Goal: Task Accomplishment & Management: Use online tool/utility

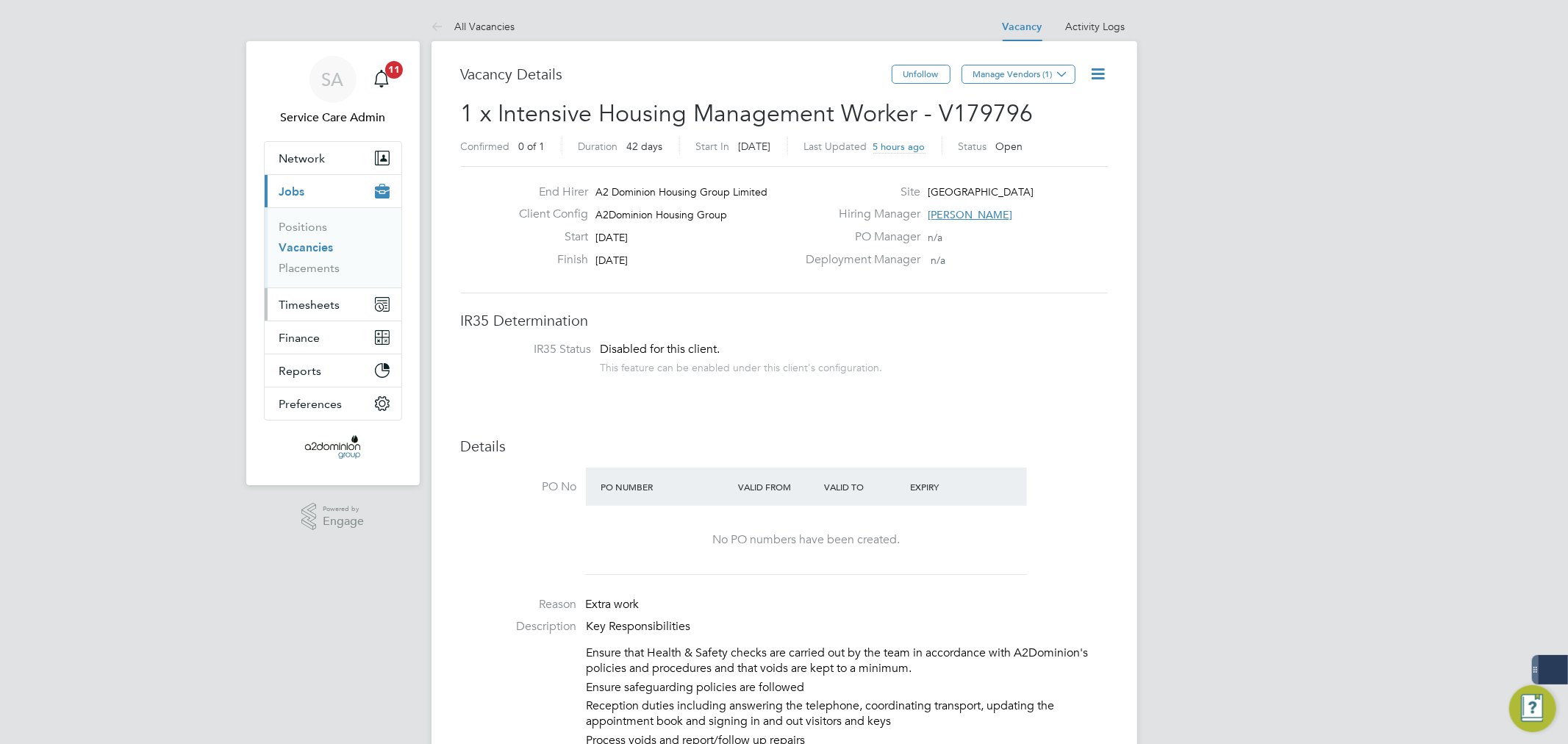
scroll to position [25, 229]
click at [313, 306] on span "Timesheets" at bounding box center [309, 305] width 61 height 14
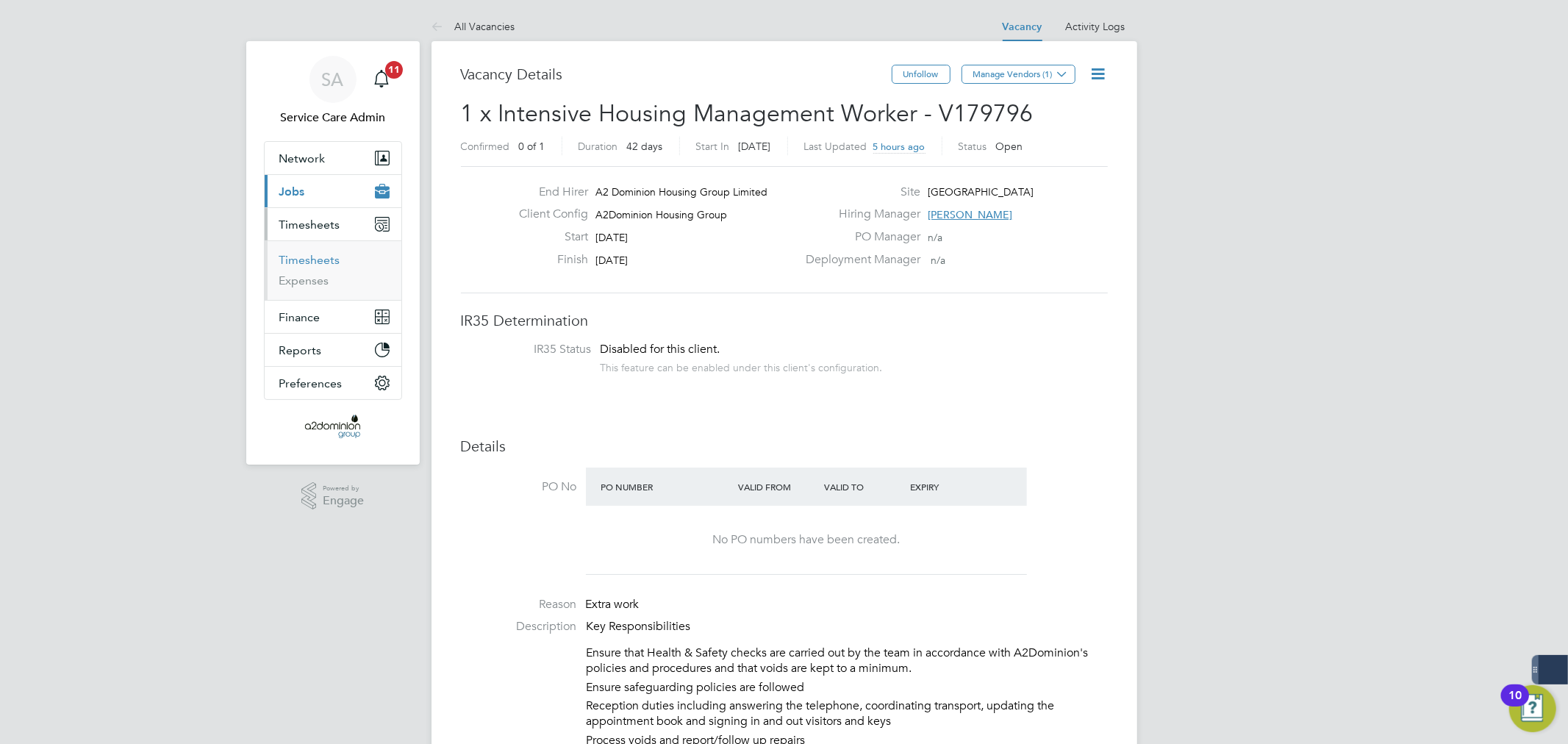
click at [298, 256] on link "Timesheets" at bounding box center [309, 259] width 61 height 14
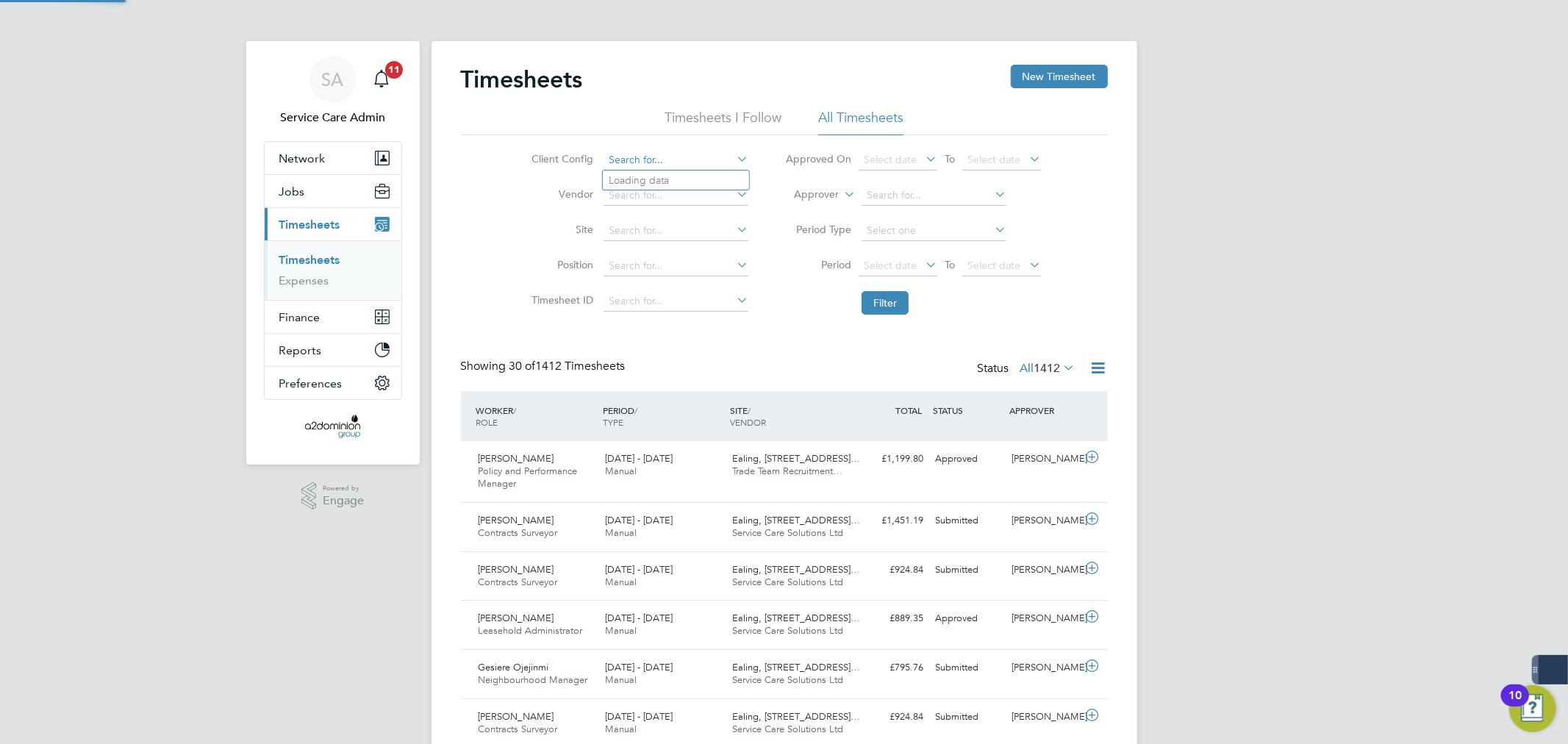
click at [648, 157] on input at bounding box center [676, 160] width 145 height 21
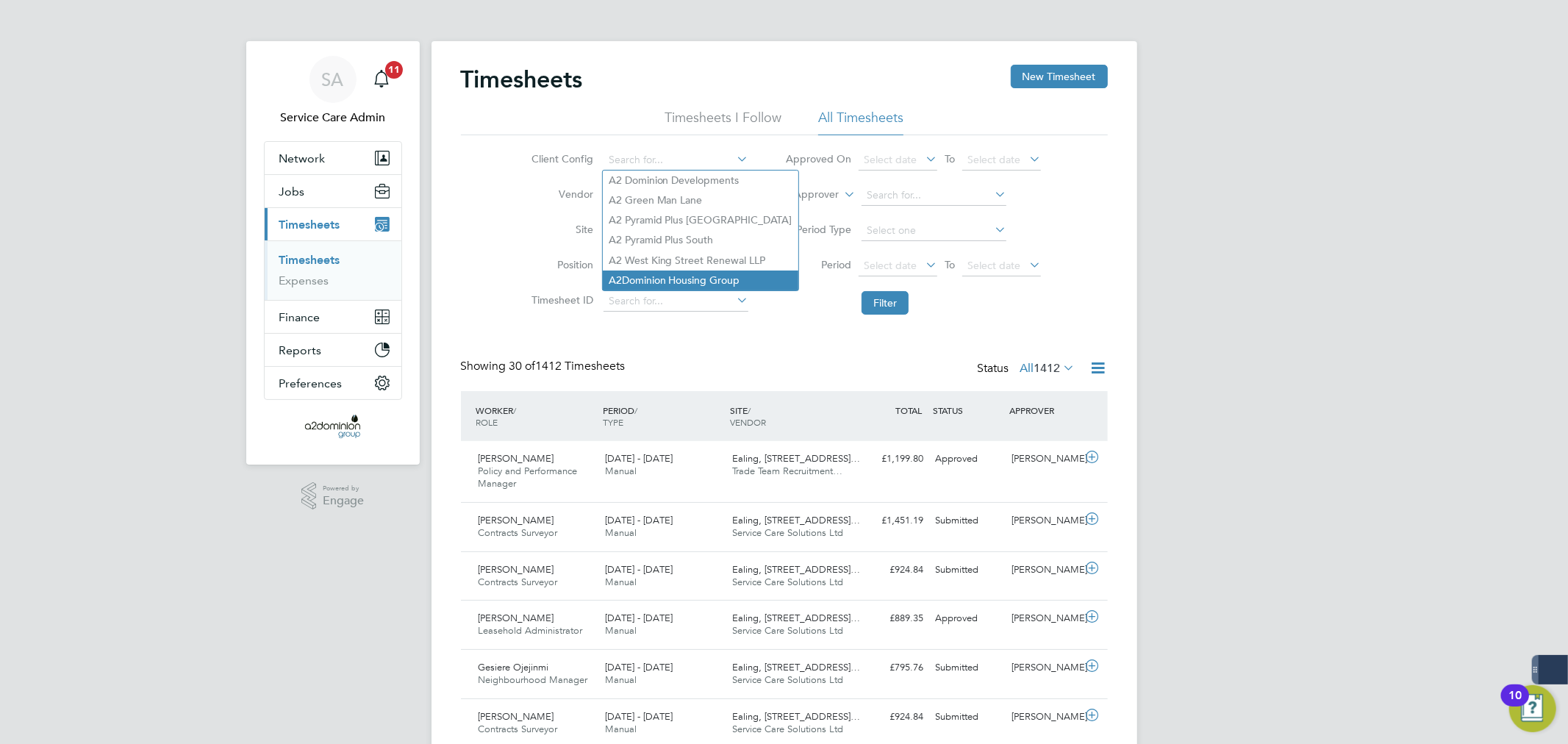
click at [669, 275] on li "A2Dominion Housing Group" at bounding box center [700, 280] width 195 height 20
type input "A2Dominion Housing Group"
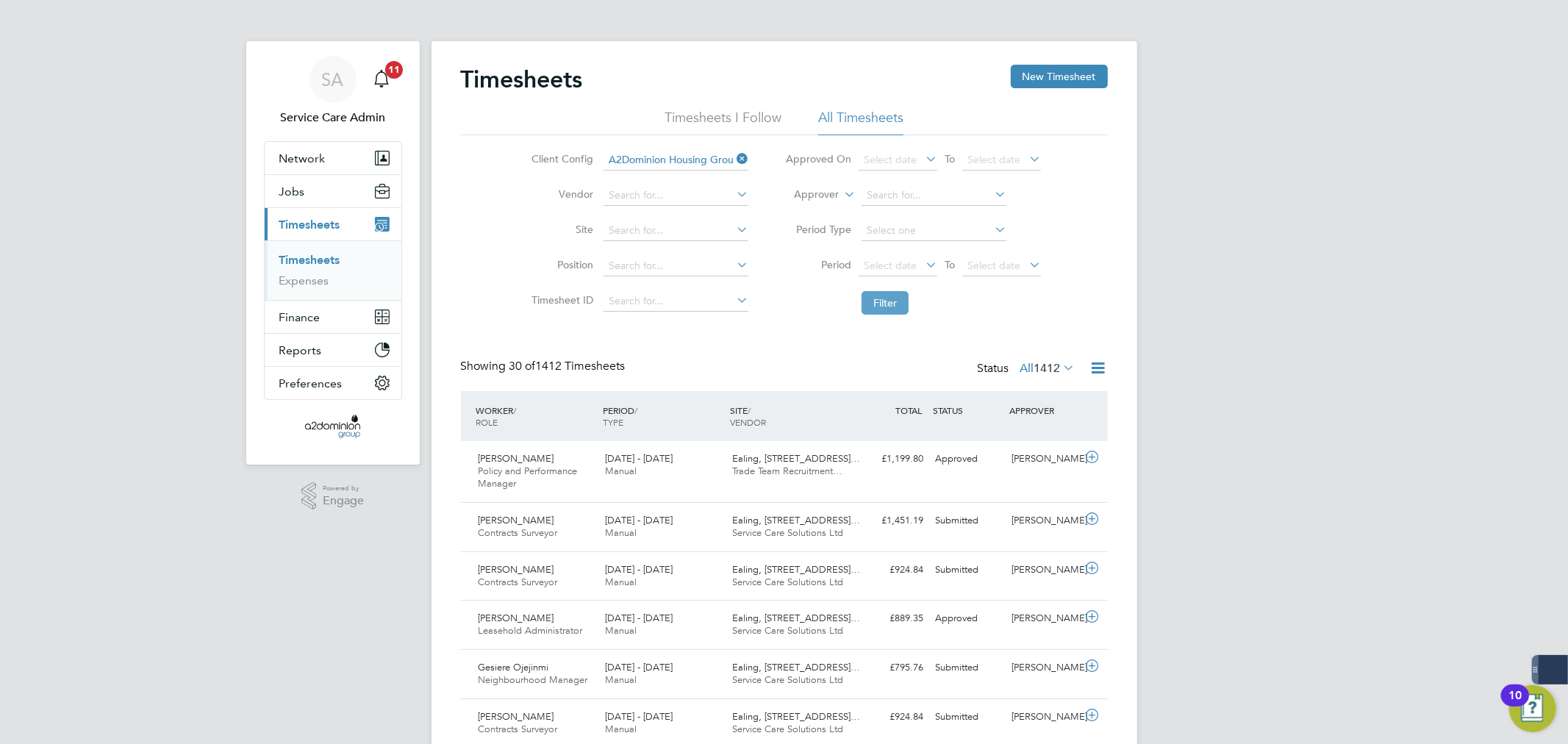
click at [893, 302] on button "Filter" at bounding box center [885, 303] width 47 height 24
click at [1054, 364] on span "1412" at bounding box center [1048, 369] width 26 height 15
click at [1024, 428] on li "Submitted" at bounding box center [1028, 436] width 68 height 21
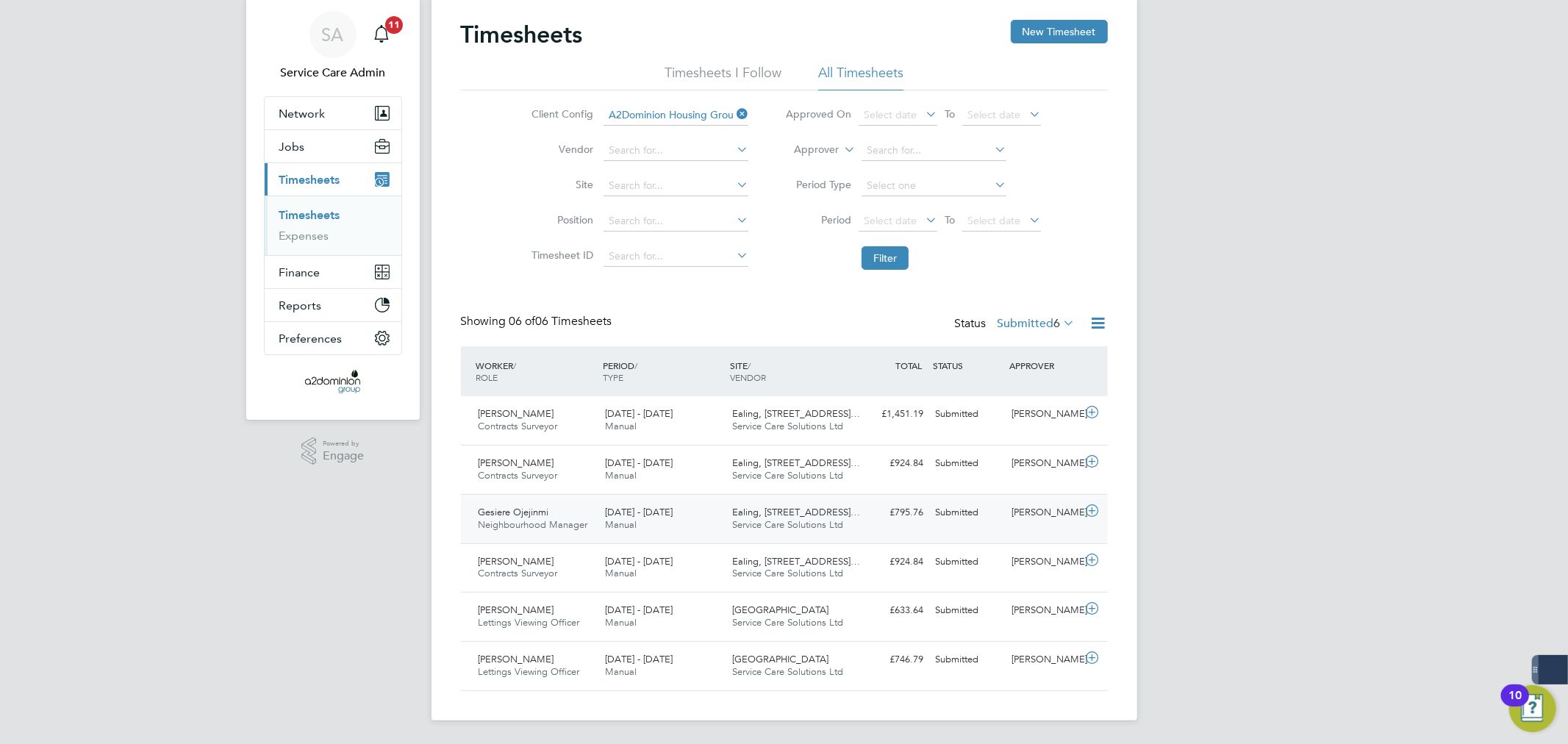
click at [823, 515] on span "Ealing, [STREET_ADDRESS]…" at bounding box center [796, 511] width 128 height 12
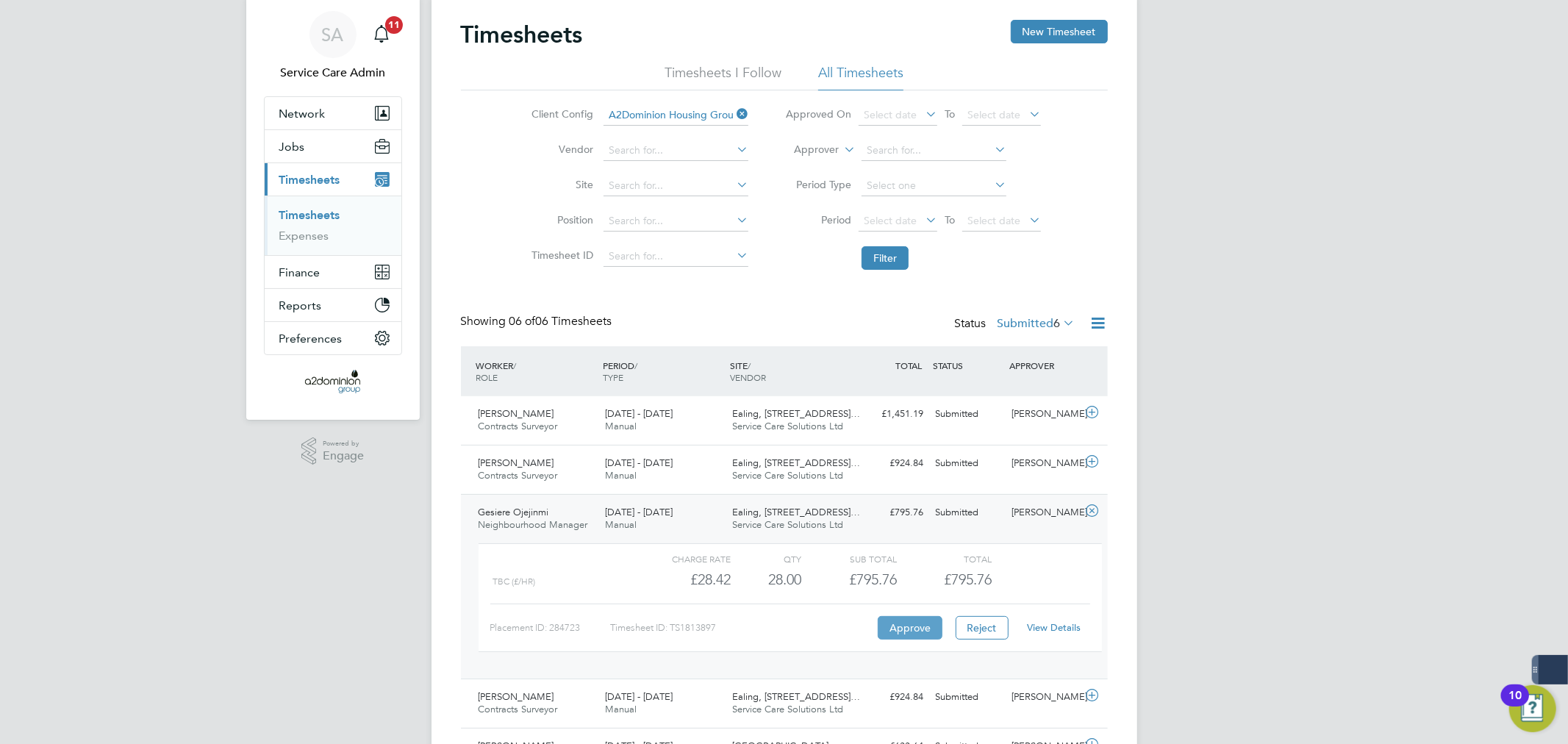
click at [900, 619] on button "Approve" at bounding box center [910, 627] width 65 height 24
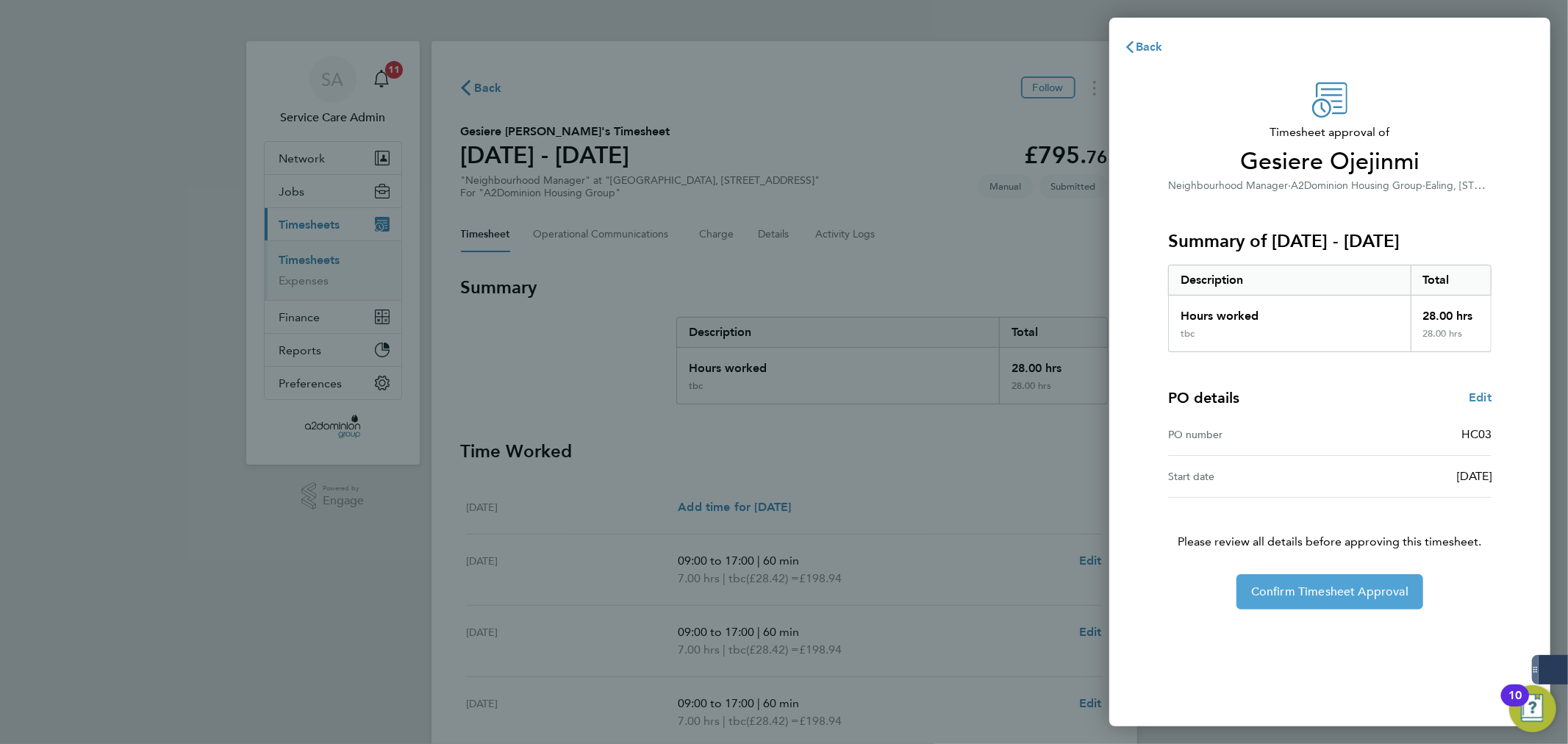
click at [1330, 594] on span "Confirm Timesheet Approval" at bounding box center [1329, 592] width 157 height 15
